Goal: Task Accomplishment & Management: Manage account settings

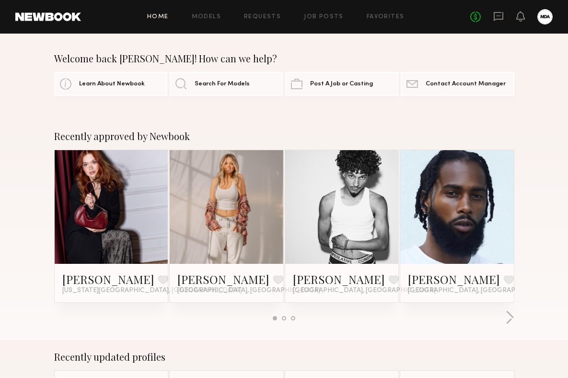
click at [542, 18] on div at bounding box center [544, 16] width 15 height 15
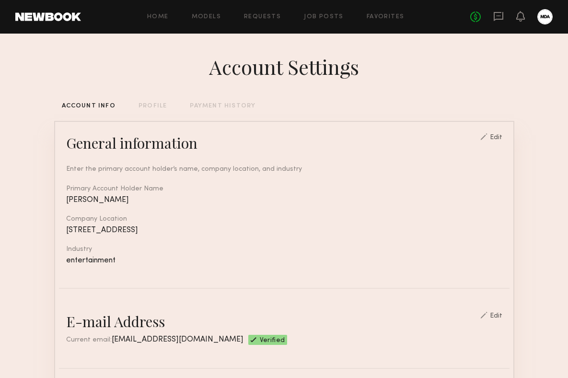
click at [149, 103] on div "PROFILE" at bounding box center [153, 106] width 28 height 6
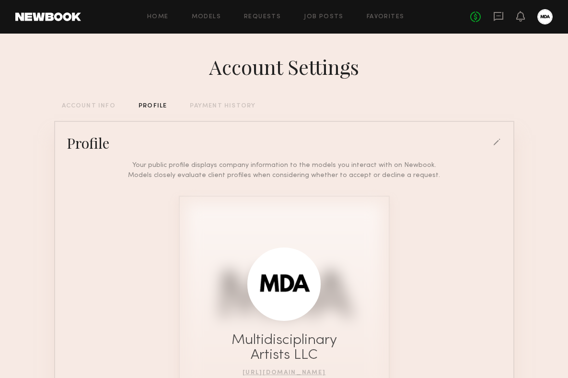
click at [209, 103] on div "PAYMENT HISTORY" at bounding box center [223, 106] width 66 height 6
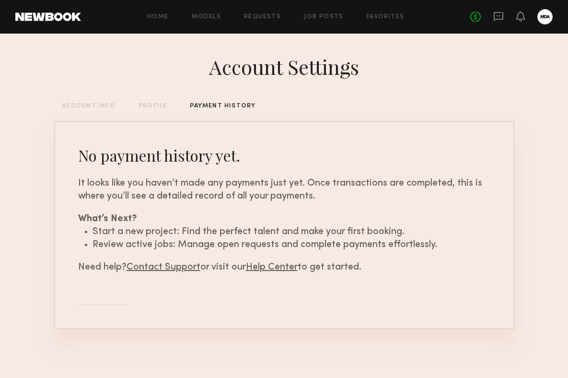
click at [161, 102] on div "Account Settings ACCOUNT INFO PROFILE PAYMENT HISTORY No payment history yet. I…" at bounding box center [284, 205] width 460 height 343
click at [157, 106] on div "PROFILE" at bounding box center [153, 106] width 28 height 6
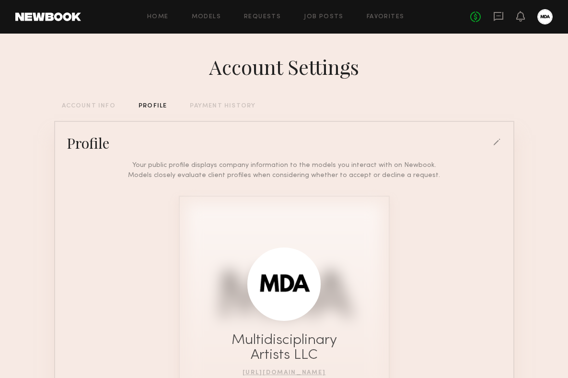
click at [495, 143] on div at bounding box center [497, 143] width 9 height 9
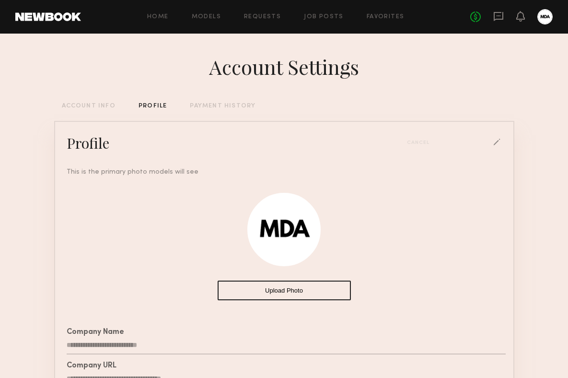
click at [289, 287] on button "Upload Photo" at bounding box center [284, 290] width 133 height 20
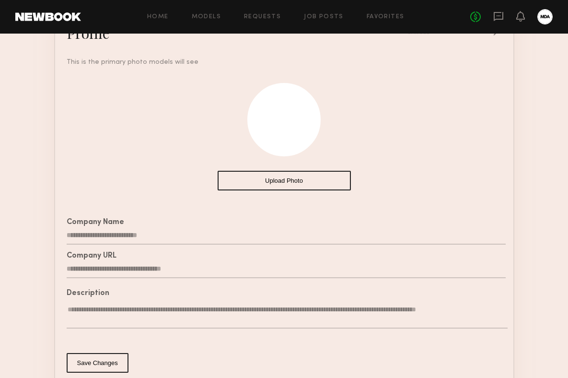
scroll to position [176, 0]
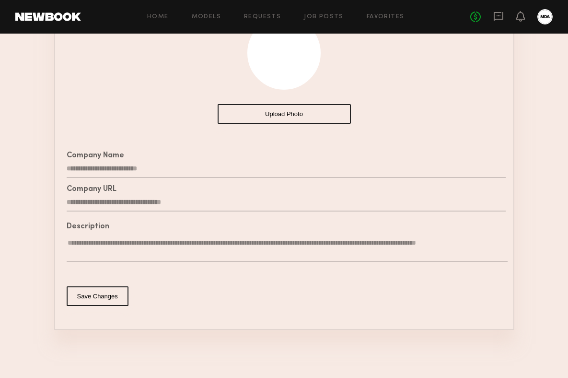
click at [99, 310] on div "Save Changes" at bounding box center [284, 296] width 451 height 43
click at [98, 296] on button "Save Changes" at bounding box center [98, 296] width 62 height 20
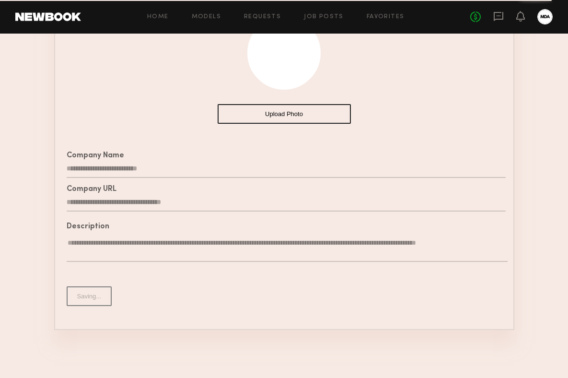
scroll to position [0, 0]
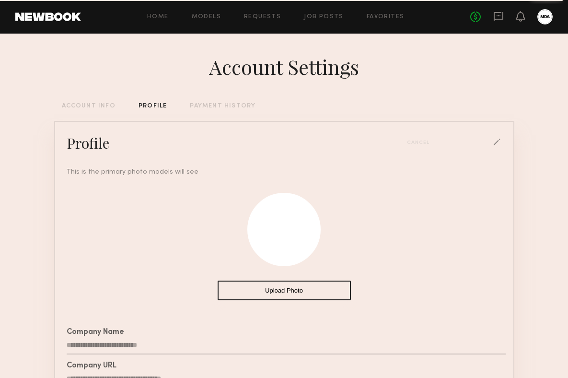
click at [158, 13] on div "Home Models Requests Job Posts Favorites Sign Out No fees up to $5,000" at bounding box center [317, 16] width 472 height 15
click at [159, 18] on link "Home" at bounding box center [158, 17] width 22 height 6
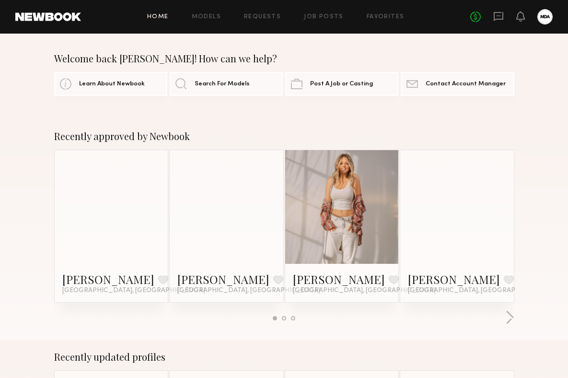
click at [541, 19] on div at bounding box center [544, 16] width 15 height 15
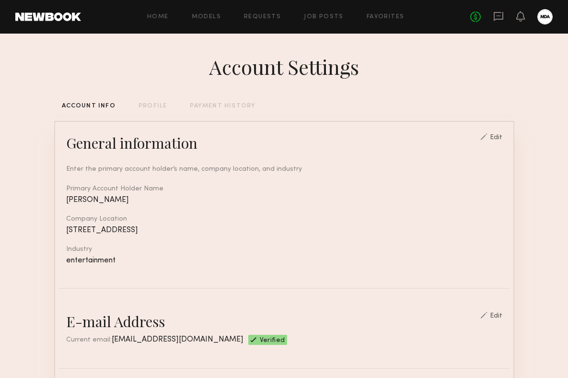
click at [156, 106] on div "PROFILE" at bounding box center [153, 106] width 28 height 6
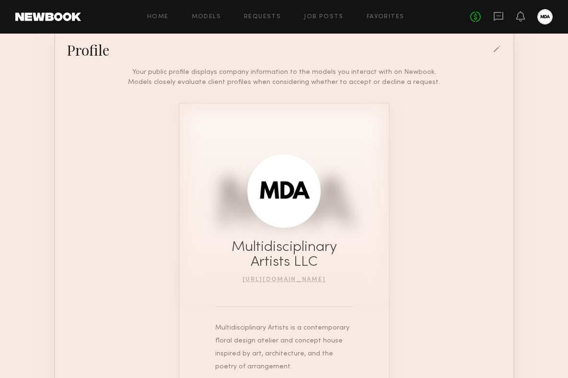
scroll to position [13, 0]
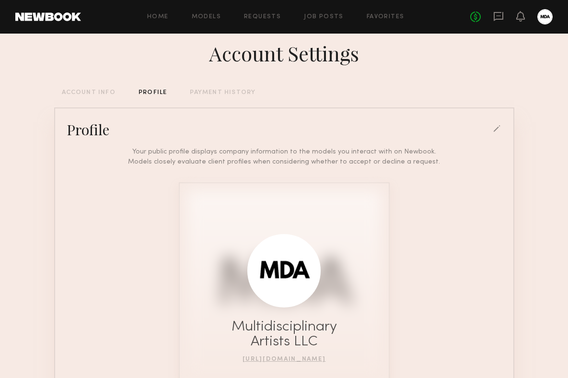
click at [496, 126] on div at bounding box center [497, 129] width 9 height 9
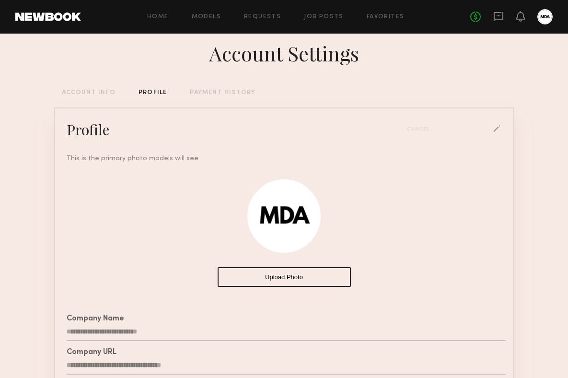
click at [279, 273] on button "Upload Photo" at bounding box center [284, 277] width 133 height 20
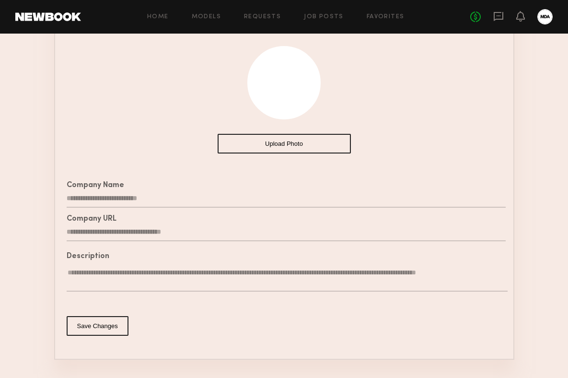
scroll to position [176, 0]
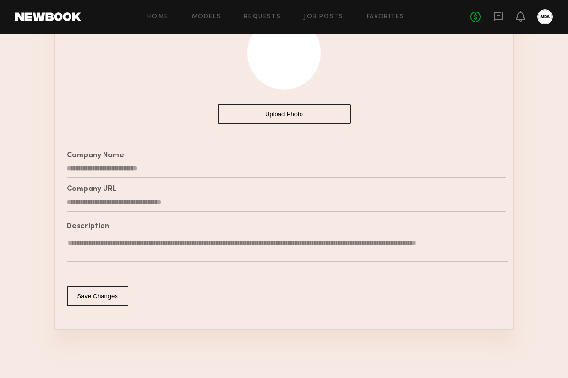
click at [80, 297] on button "Save Changes" at bounding box center [98, 296] width 62 height 20
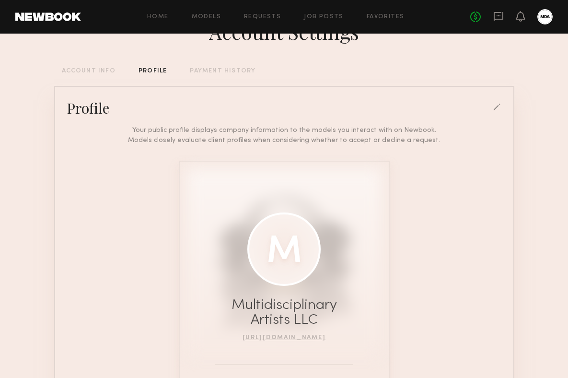
scroll to position [0, 0]
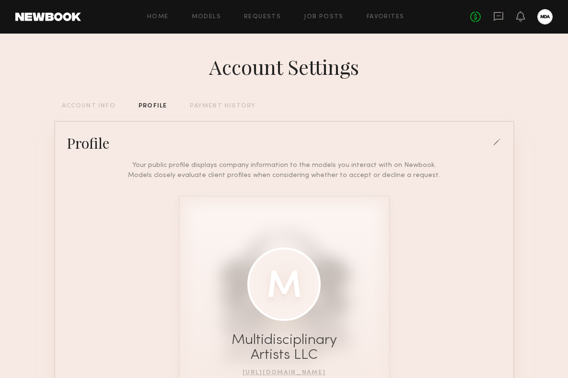
click at [96, 102] on div "Account Settings ACCOUNT INFO PROFILE PAYMENT HISTORY Profile Your public profi…" at bounding box center [284, 298] width 460 height 529
click at [97, 104] on div "ACCOUNT INFO" at bounding box center [89, 106] width 54 height 6
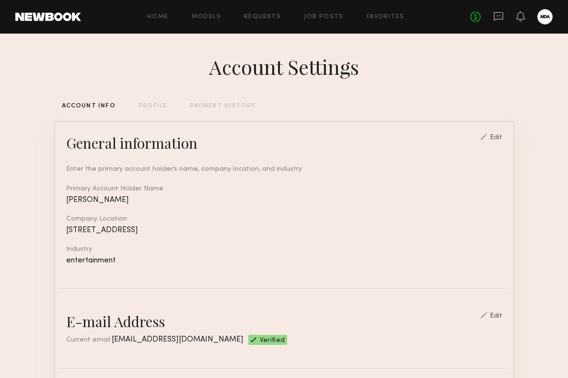
click at [546, 17] on div at bounding box center [544, 16] width 15 height 15
